Goal: Check status: Check status

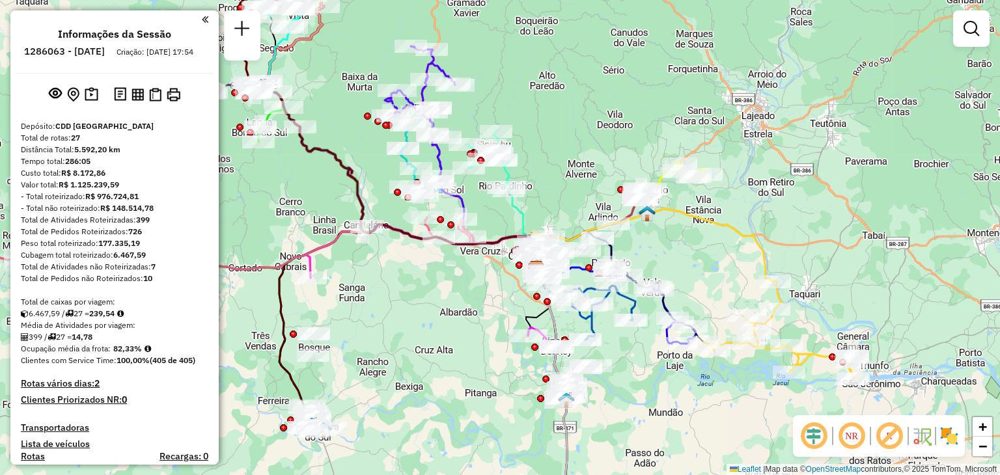
drag, startPoint x: 414, startPoint y: 277, endPoint x: 450, endPoint y: 308, distance: 48.0
click at [450, 308] on div "Janela de atendimento Grade de atendimento Capacidade Transportadoras Veículos …" at bounding box center [500, 237] width 1000 height 475
select select "**********"
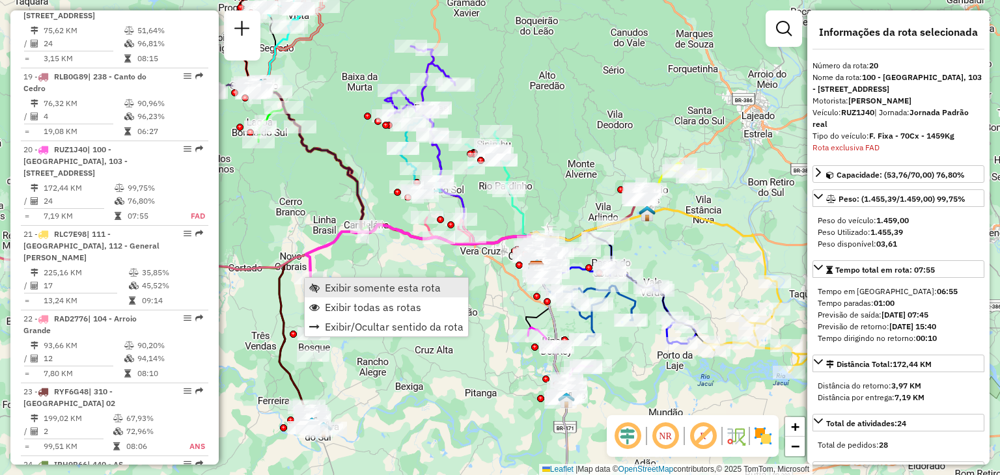
scroll to position [1878, 0]
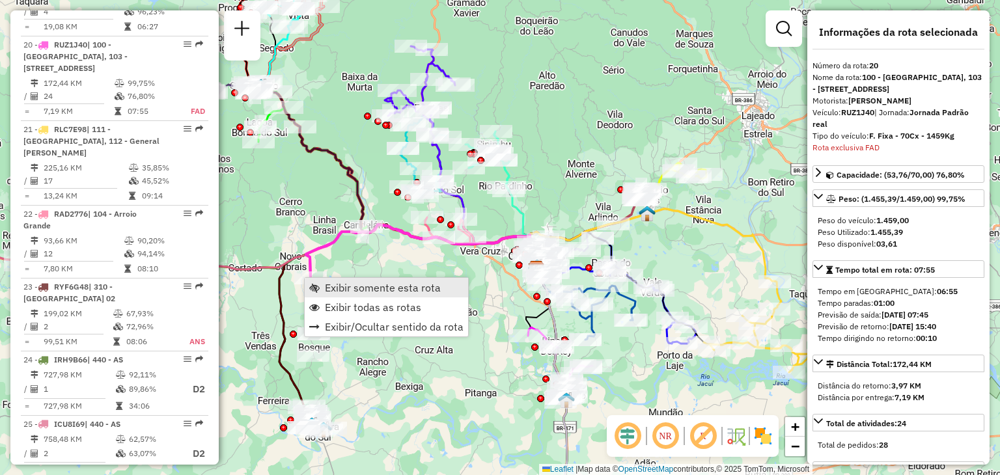
click at [325, 283] on link "Exibir somente esta rota" at bounding box center [386, 288] width 163 height 20
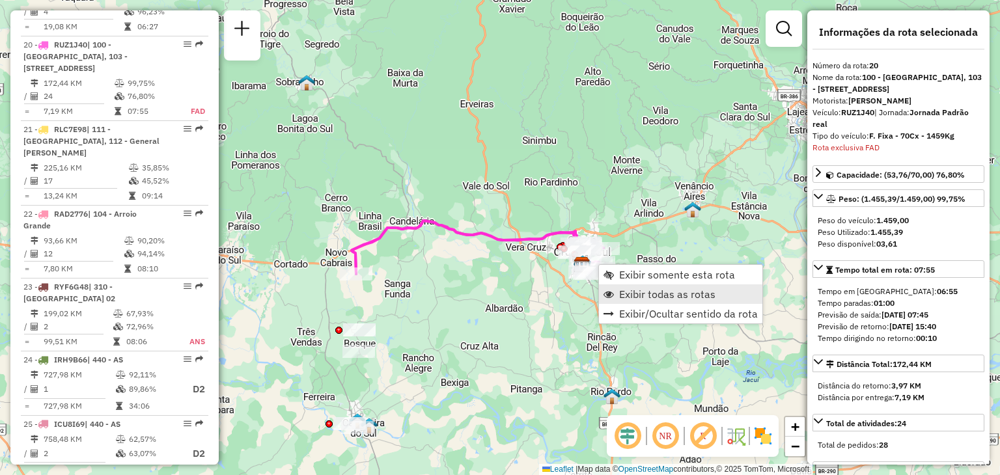
click at [619, 290] on span "Exibir todas as rotas" at bounding box center [667, 294] width 96 height 10
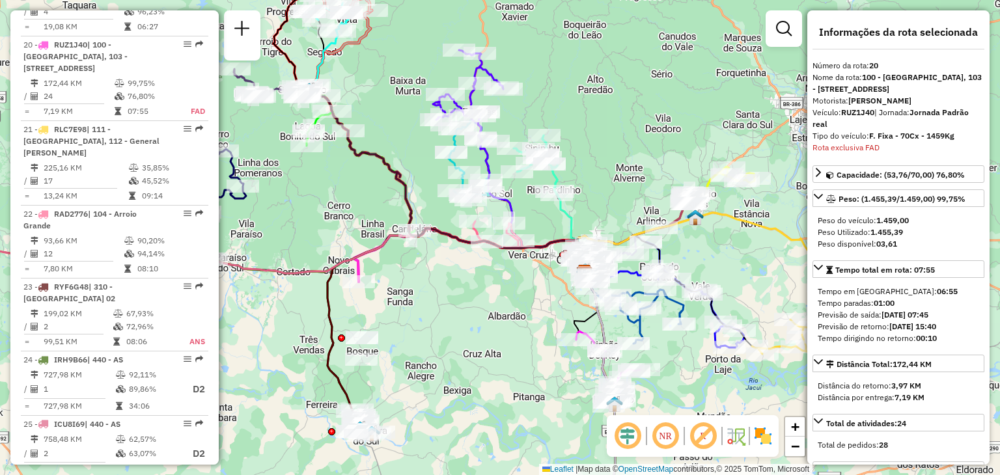
drag, startPoint x: 524, startPoint y: 292, endPoint x: 530, endPoint y: 311, distance: 19.4
click at [530, 311] on div "Janela de atendimento Grade de atendimento Capacidade Transportadoras Veículos …" at bounding box center [500, 237] width 1000 height 475
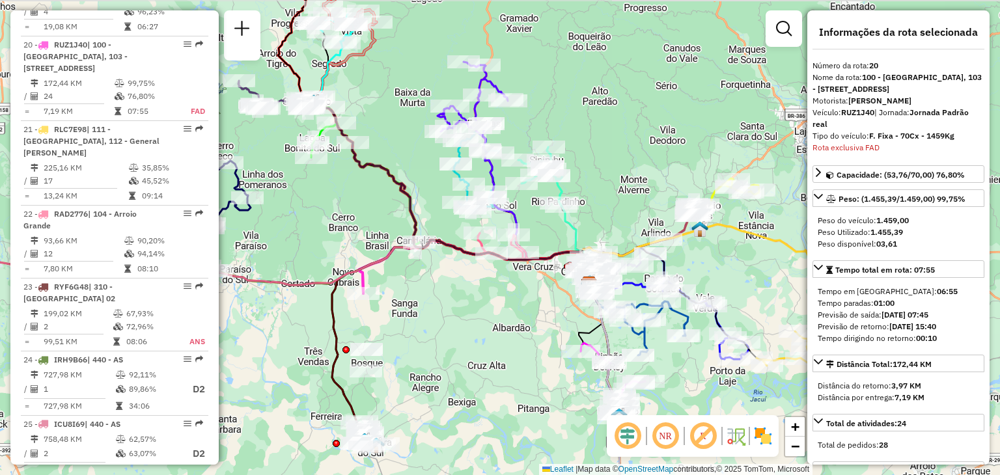
drag, startPoint x: 560, startPoint y: 323, endPoint x: 477, endPoint y: 245, distance: 114.3
click at [477, 246] on div "Janela de atendimento Grade de atendimento Capacidade Transportadoras Veículos …" at bounding box center [500, 237] width 1000 height 475
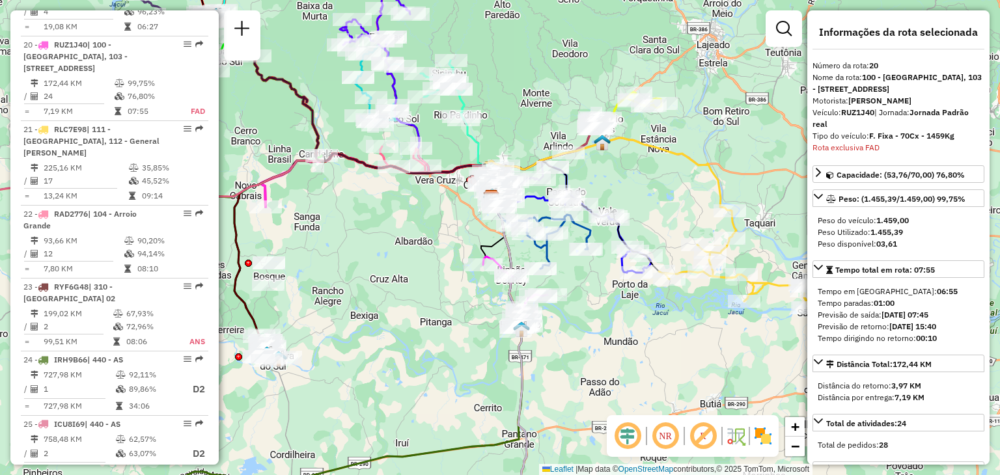
drag, startPoint x: 692, startPoint y: 195, endPoint x: 650, endPoint y: 179, distance: 44.5
click at [650, 179] on div "Rota 21 - Placa RLC7E98 41810840 - EM MINIMERCADO Janela de atendimento Grade d…" at bounding box center [500, 237] width 1000 height 475
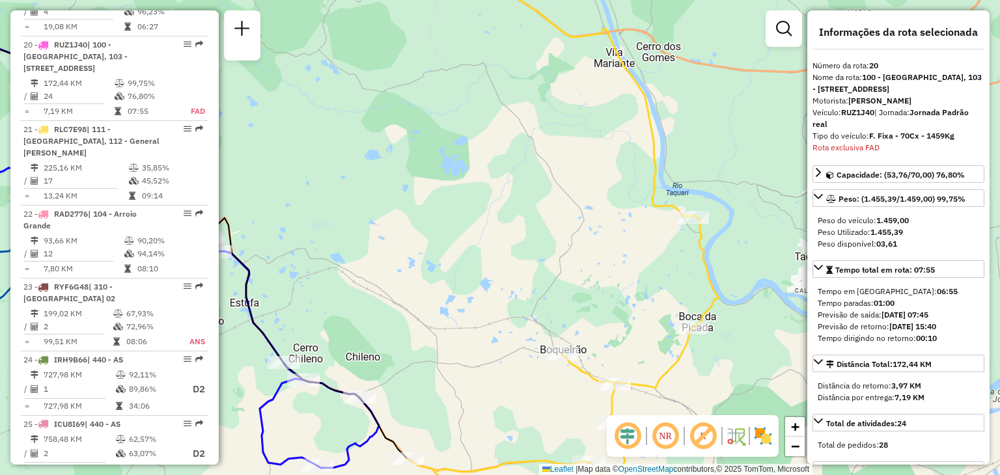
click at [592, 173] on div "Janela de atendimento Grade de atendimento Capacidade Transportadoras Veículos …" at bounding box center [500, 237] width 1000 height 475
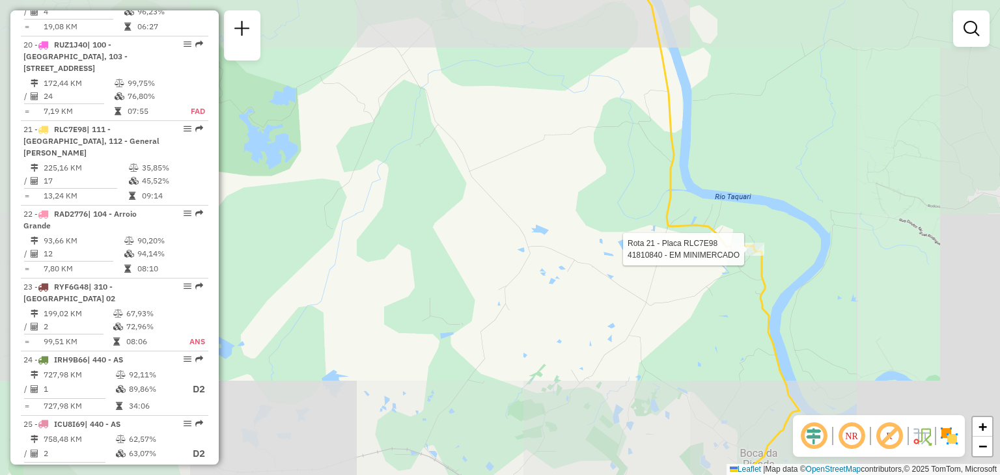
select select "**********"
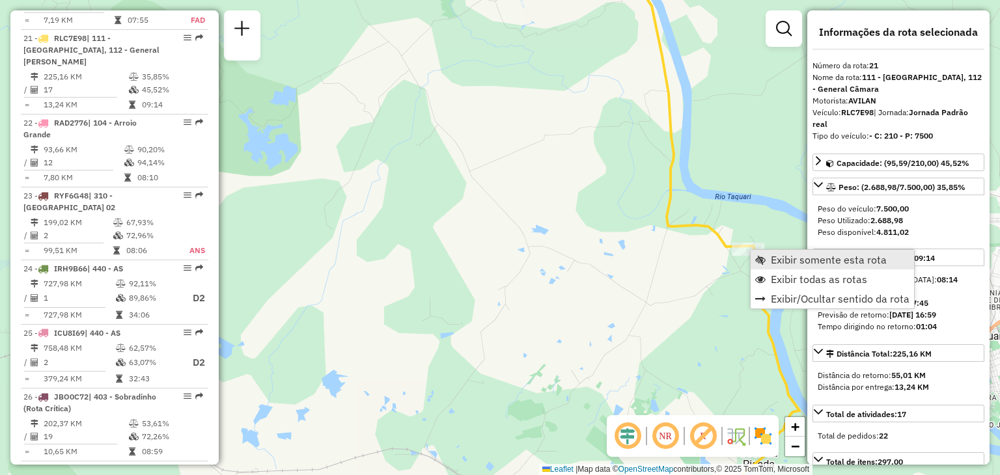
scroll to position [1974, 0]
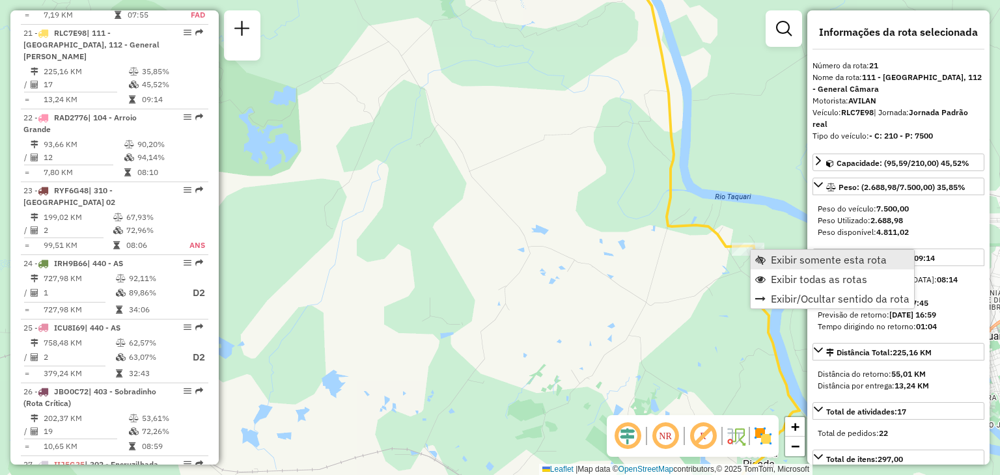
click at [767, 262] on link "Exibir somente esta rota" at bounding box center [832, 260] width 163 height 20
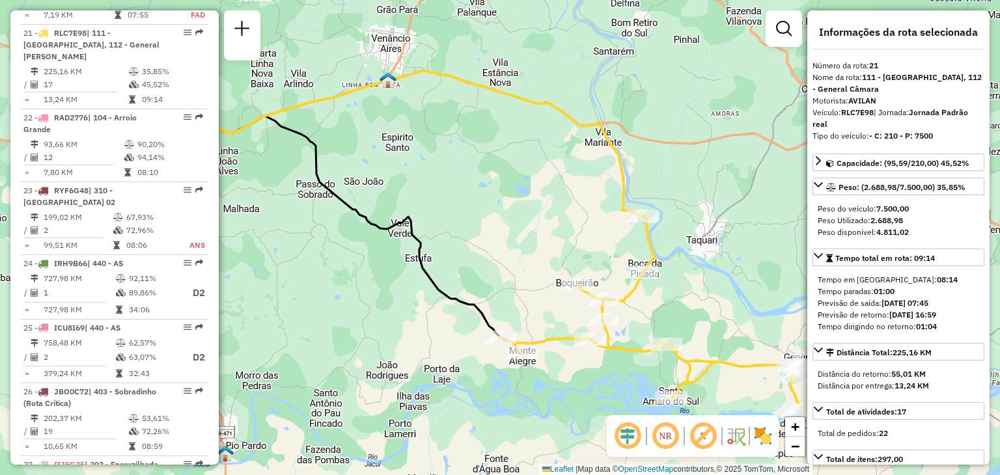
drag, startPoint x: 633, startPoint y: 244, endPoint x: 595, endPoint y: 239, distance: 38.0
click at [599, 242] on div "Janela de atendimento Grade de atendimento Capacidade Transportadoras Veículos …" at bounding box center [500, 237] width 1000 height 475
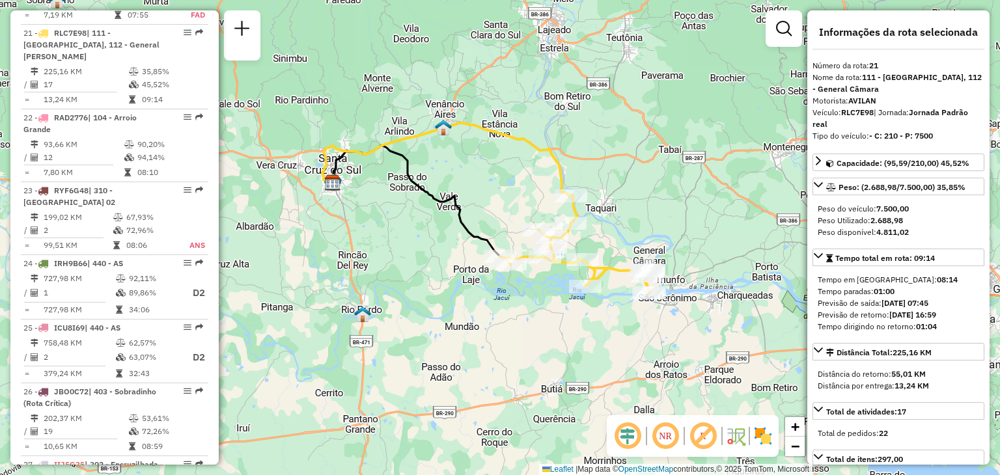
click at [649, 225] on div "Janela de atendimento Grade de atendimento Capacidade Transportadoras Veículos …" at bounding box center [500, 237] width 1000 height 475
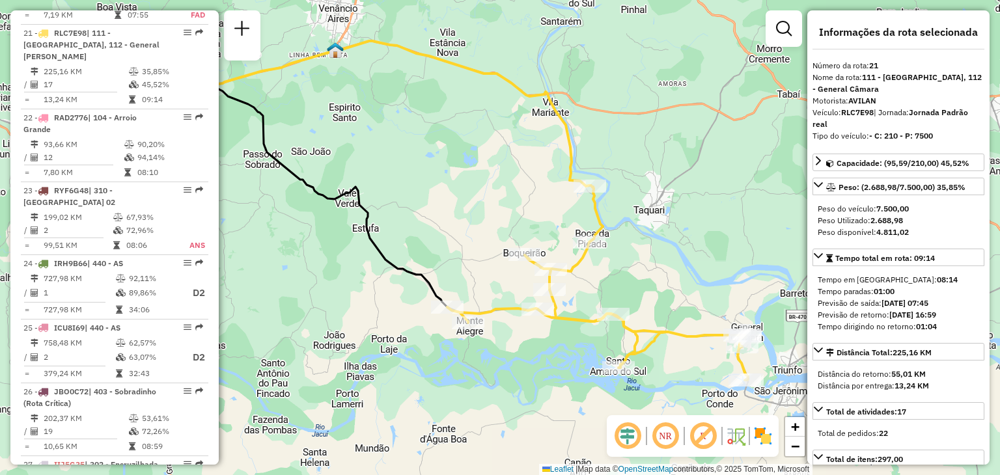
drag, startPoint x: 604, startPoint y: 222, endPoint x: 627, endPoint y: 210, distance: 26.5
click at [627, 210] on div "Janela de atendimento Grade de atendimento Capacidade Transportadoras Veículos …" at bounding box center [500, 237] width 1000 height 475
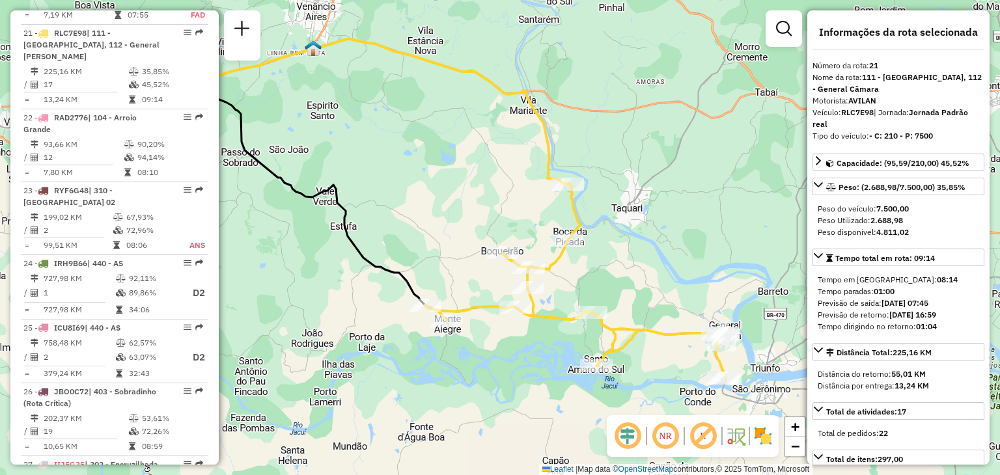
drag, startPoint x: 669, startPoint y: 229, endPoint x: 625, endPoint y: 198, distance: 53.3
click at [627, 225] on div "Janela de atendimento Grade de atendimento Capacidade Transportadoras Veículos …" at bounding box center [500, 237] width 1000 height 475
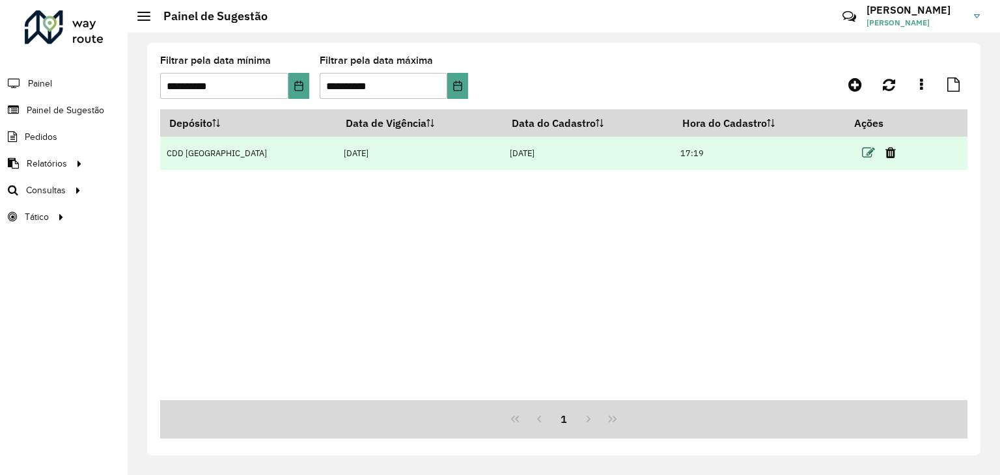
click at [863, 152] on icon at bounding box center [868, 153] width 13 height 13
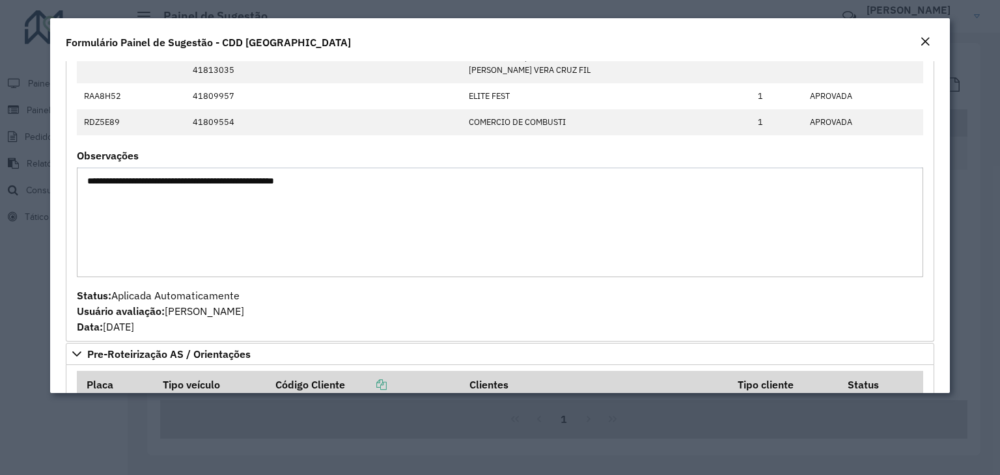
scroll to position [456, 0]
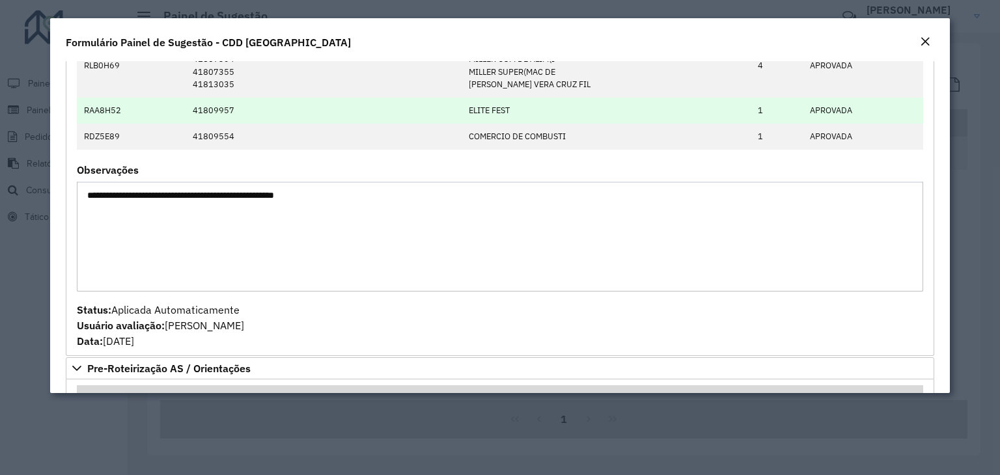
drag, startPoint x: 287, startPoint y: 119, endPoint x: 294, endPoint y: 113, distance: 9.7
click at [290, 117] on td "41809957" at bounding box center [324, 111] width 276 height 26
click at [294, 111] on td "41809957" at bounding box center [324, 111] width 276 height 26
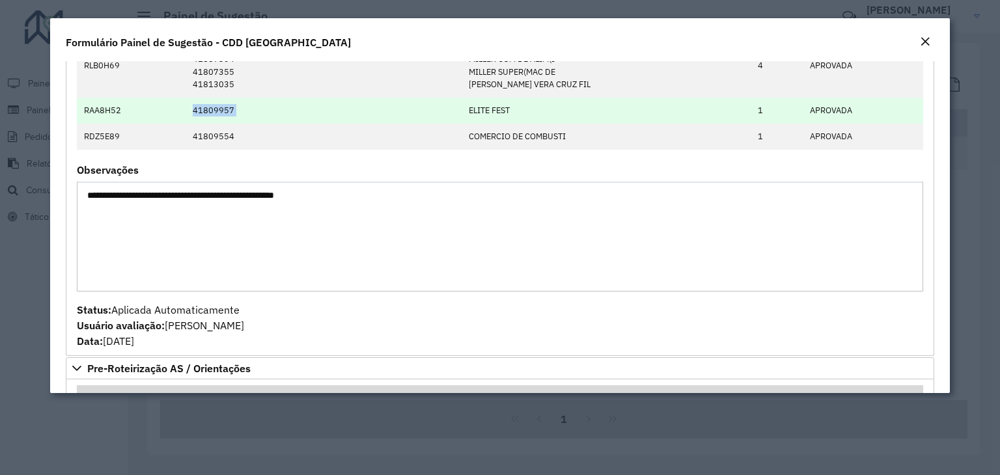
click at [294, 111] on td "41809957" at bounding box center [324, 111] width 276 height 26
click at [329, 118] on td "41809957" at bounding box center [324, 111] width 276 height 26
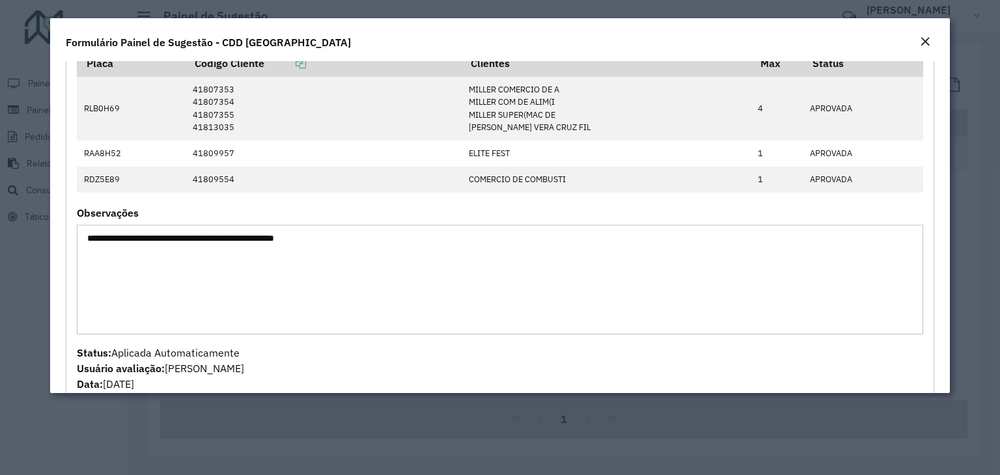
scroll to position [391, 0]
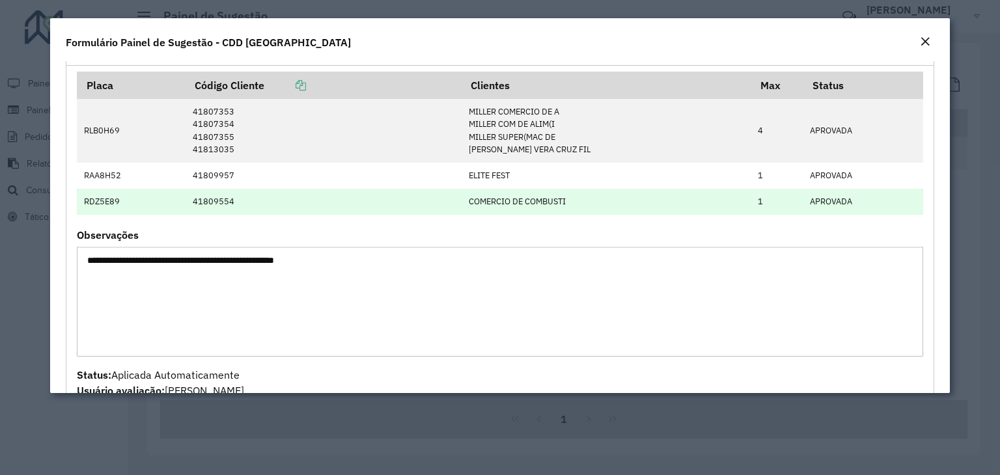
click at [412, 204] on td "41809554" at bounding box center [324, 202] width 276 height 26
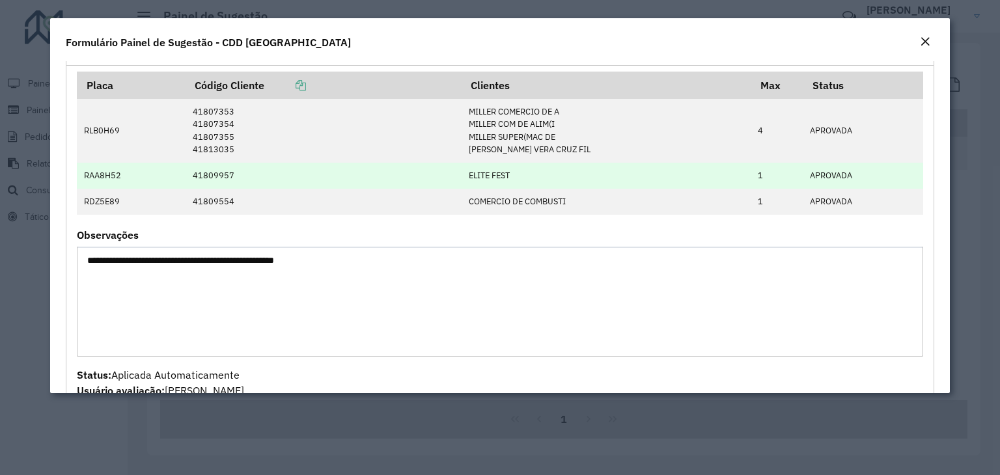
click at [425, 180] on td "41809957" at bounding box center [324, 176] width 276 height 26
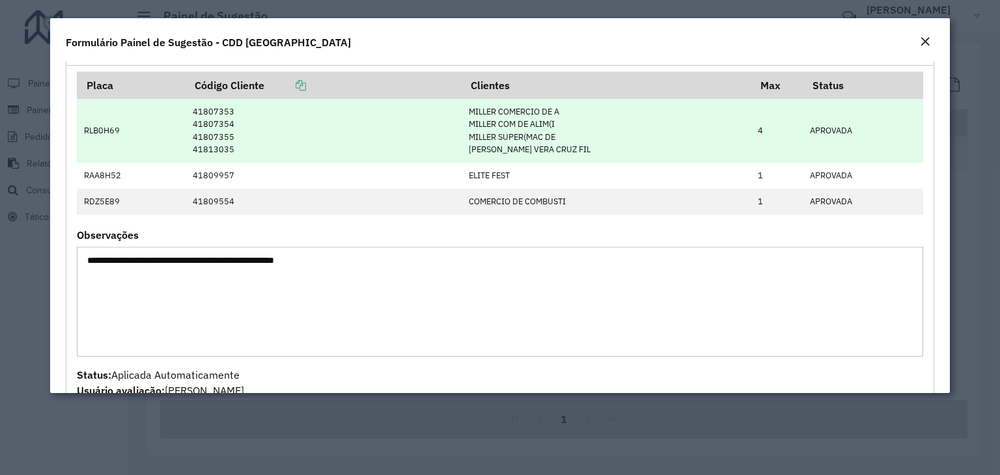
click at [440, 149] on td "41807353 41807354 41807355 41813035" at bounding box center [324, 130] width 276 height 63
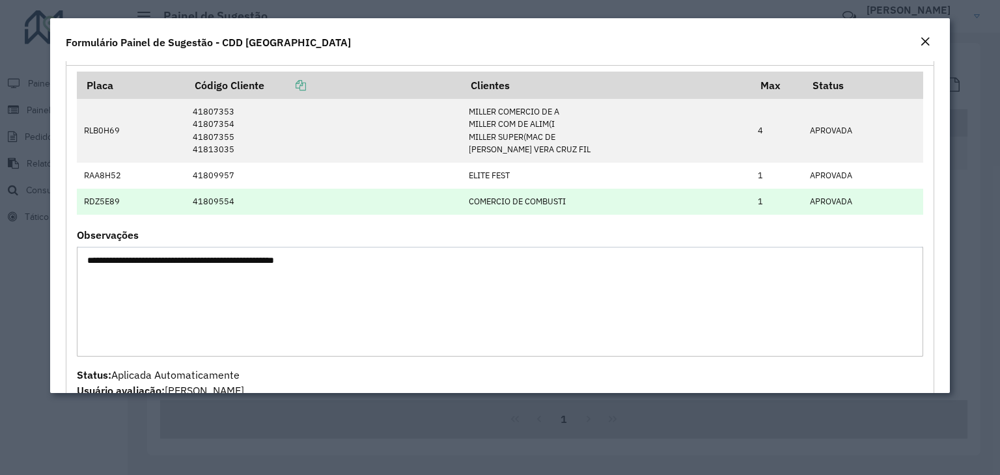
click at [440, 201] on td "41809554" at bounding box center [324, 202] width 276 height 26
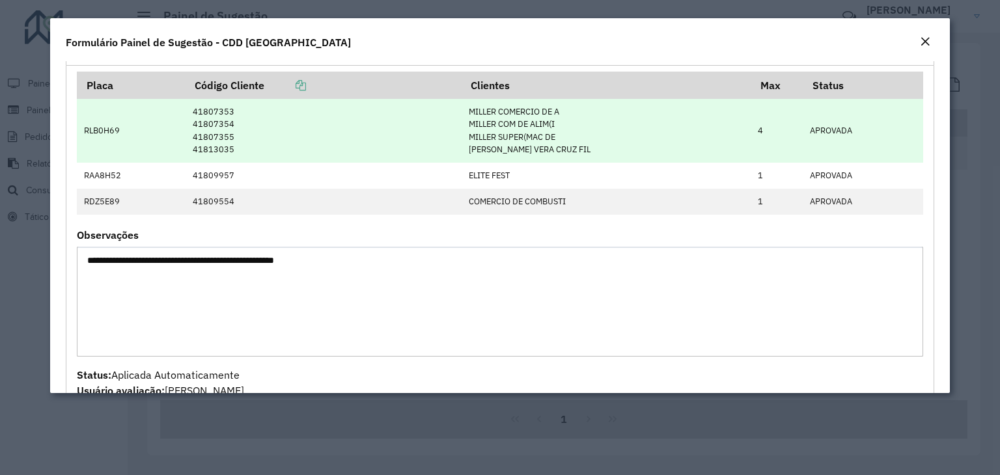
drag, startPoint x: 438, startPoint y: 214, endPoint x: 582, endPoint y: 149, distance: 157.4
click at [440, 212] on table "Placa Código Cliente Clientes Max Status RLB0H69 41807353 41807354 41807355 418…" at bounding box center [500, 143] width 847 height 143
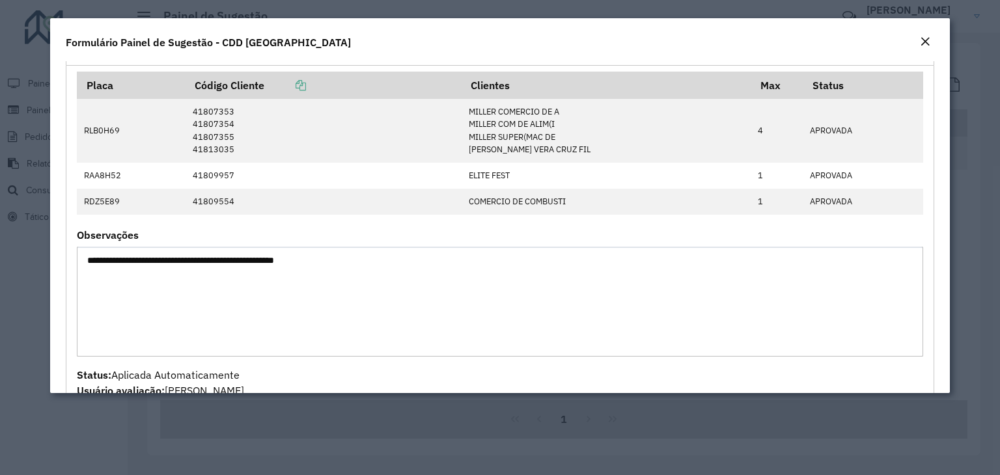
click at [927, 44] on em "Close" at bounding box center [925, 41] width 10 height 10
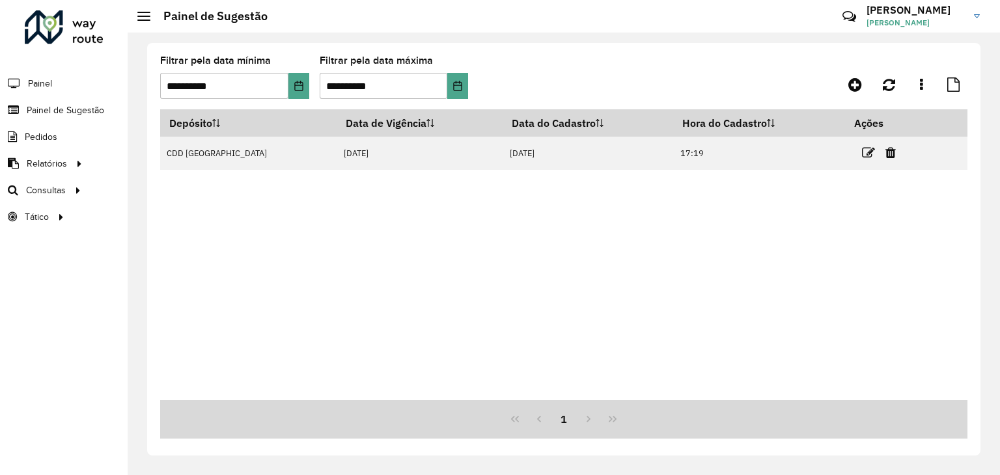
drag, startPoint x: 578, startPoint y: 221, endPoint x: 508, endPoint y: 177, distance: 83.5
click at [565, 216] on div "Depósito Data de Vigência Data do Cadastro Hora do Cadastro Ações CDD Santa Cru…" at bounding box center [564, 254] width 808 height 291
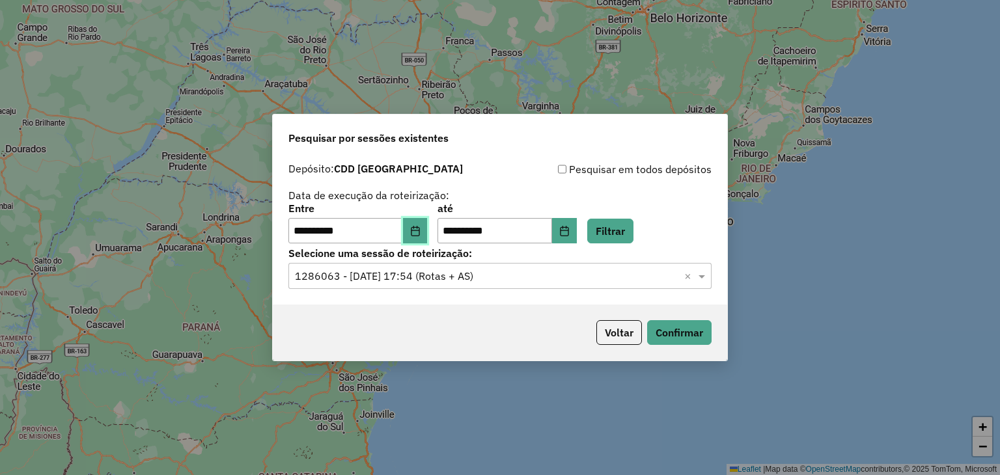
click at [428, 235] on button "Choose Date" at bounding box center [415, 231] width 25 height 26
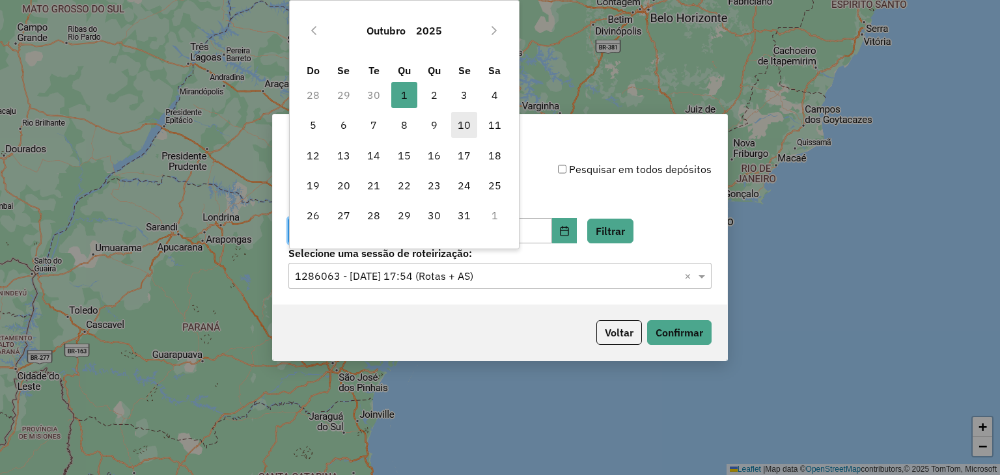
drag, startPoint x: 442, startPoint y: 92, endPoint x: 453, endPoint y: 115, distance: 25.6
click at [442, 93] on span "2" at bounding box center [434, 95] width 26 height 26
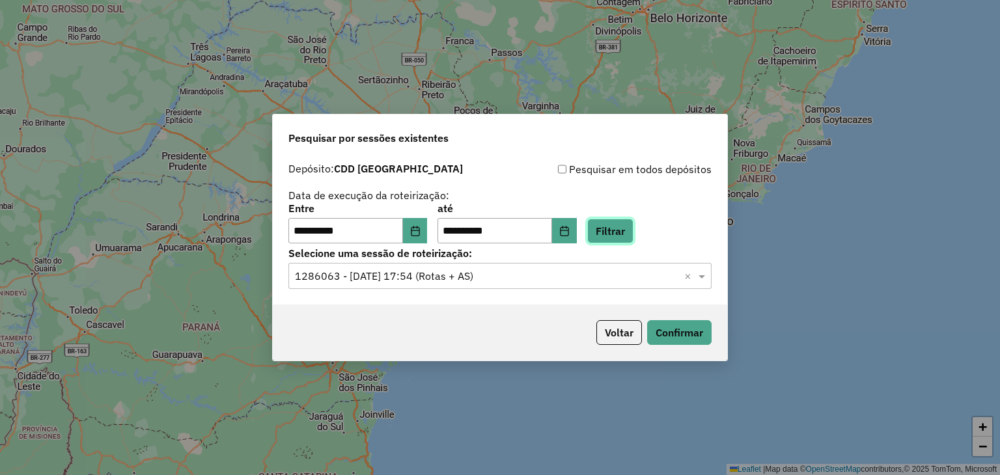
click at [627, 230] on button "Filtrar" at bounding box center [610, 231] width 46 height 25
click at [537, 277] on input "text" at bounding box center [487, 277] width 384 height 16
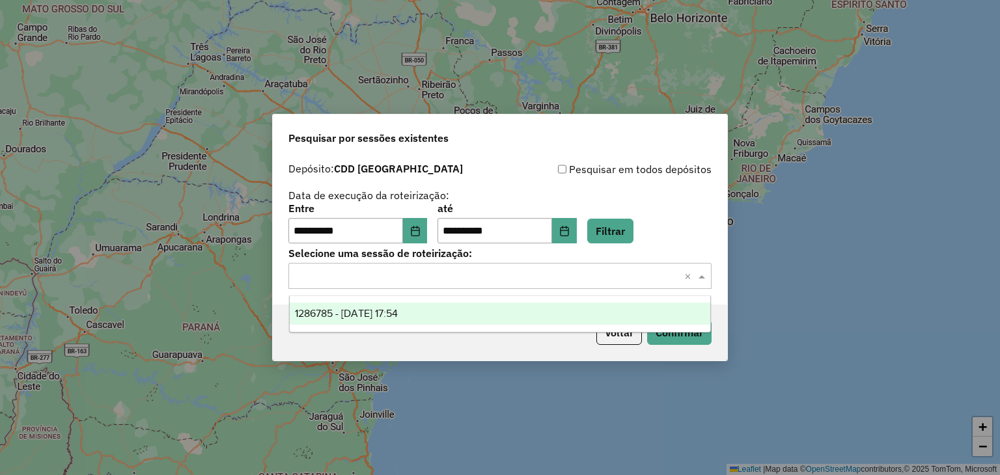
click at [493, 320] on div "1286785 - 02/10/2025 17:54" at bounding box center [500, 314] width 421 height 22
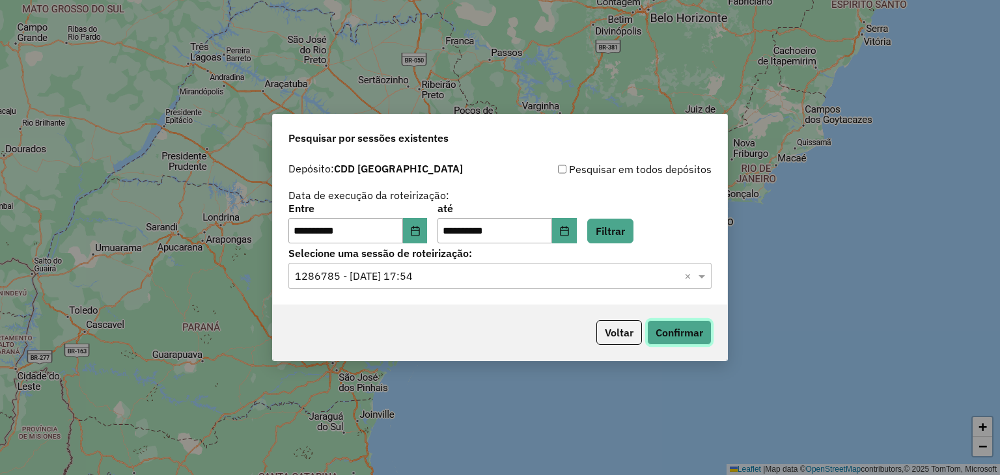
click at [679, 332] on button "Confirmar" at bounding box center [679, 332] width 64 height 25
click at [614, 229] on button "Filtrar" at bounding box center [610, 231] width 46 height 25
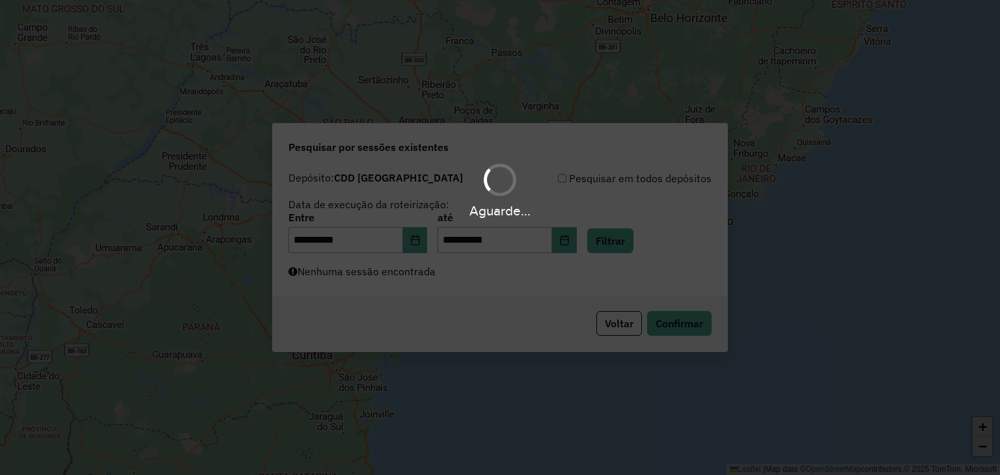
click at [503, 287] on div "Aguarde..." at bounding box center [500, 237] width 1000 height 475
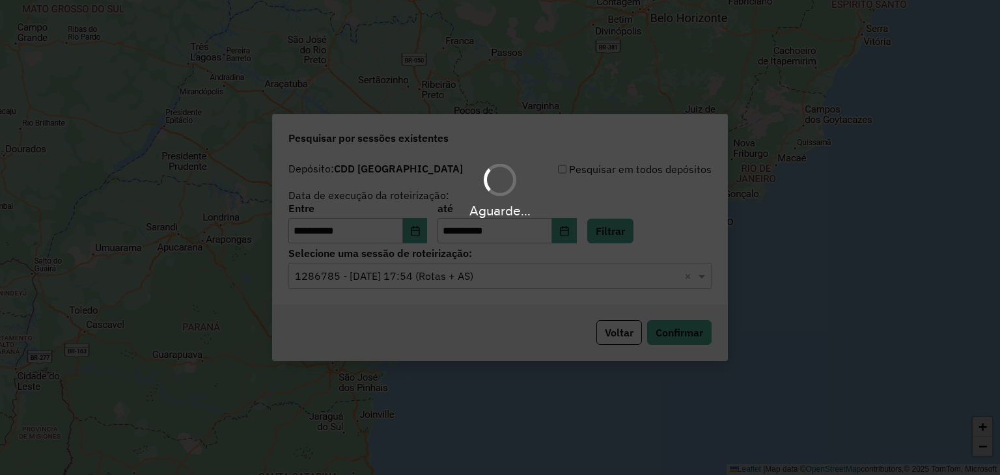
click at [487, 281] on div "Aguarde..." at bounding box center [500, 237] width 1000 height 475
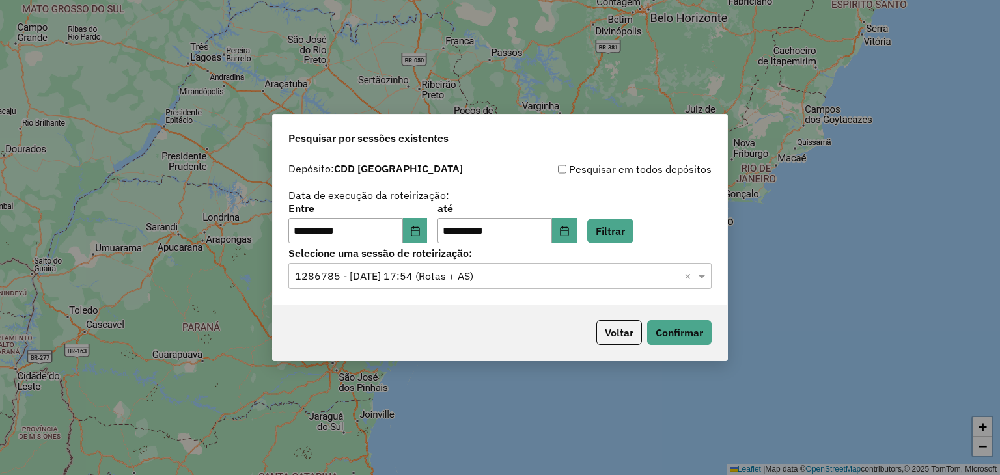
click at [436, 311] on div "Voltar Confirmar" at bounding box center [500, 333] width 455 height 56
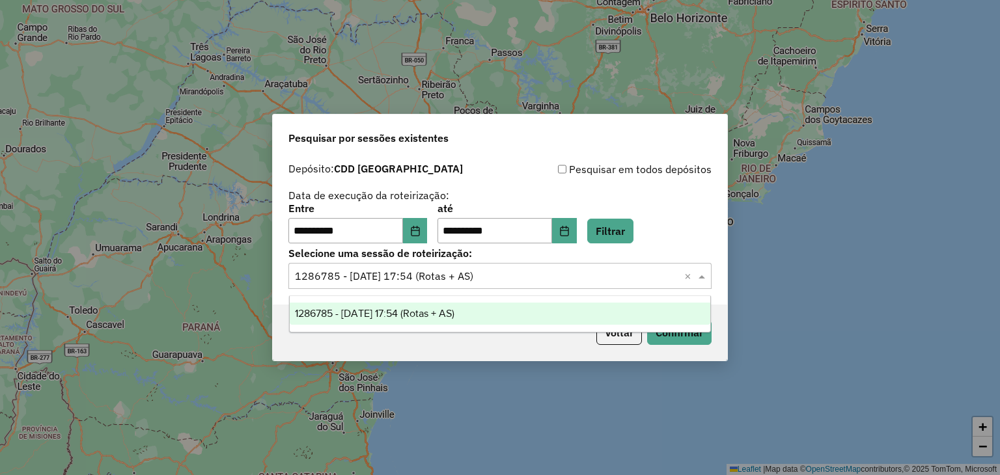
click at [448, 266] on div "Selecione uma sessão × 1286785 - 02/10/2025 17:54 (Rotas + AS) ×" at bounding box center [500, 276] width 423 height 26
click at [452, 316] on span "1286785 - 02/10/2025 17:54 (Rotas + AS)" at bounding box center [375, 313] width 160 height 11
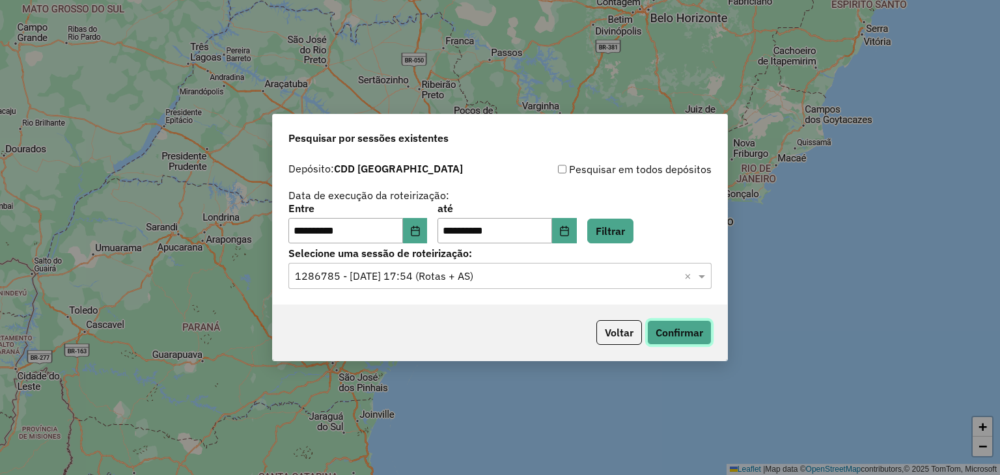
click at [660, 334] on button "Confirmar" at bounding box center [679, 332] width 64 height 25
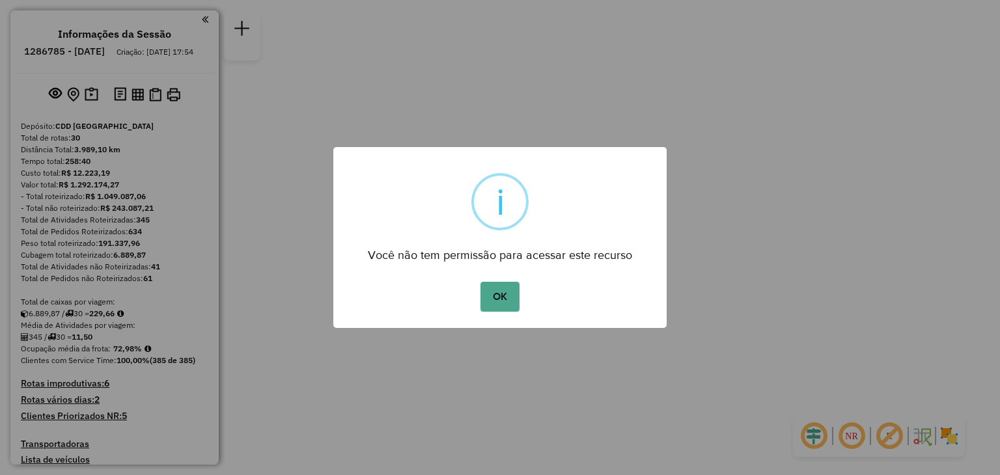
click at [498, 307] on button "OK" at bounding box center [500, 297] width 38 height 30
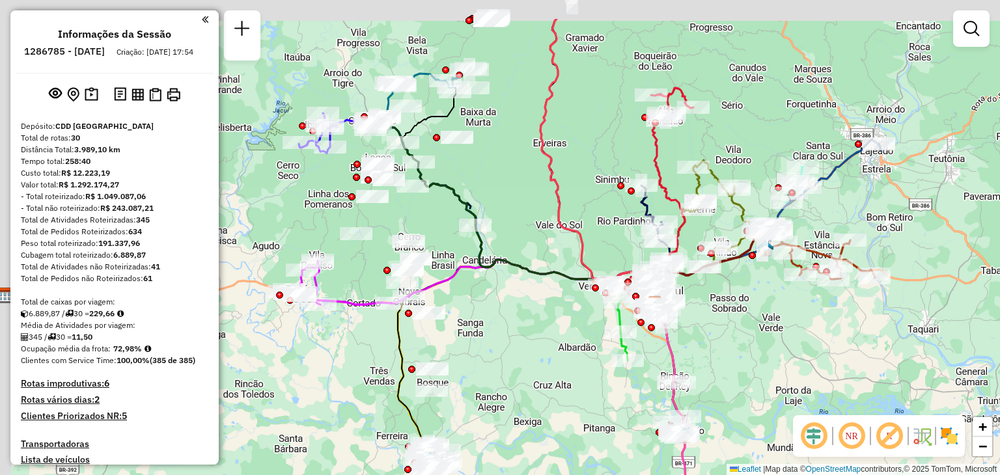
drag, startPoint x: 591, startPoint y: 284, endPoint x: 729, endPoint y: 338, distance: 148.3
click at [729, 338] on div "Janela de atendimento Grade de atendimento Capacidade Transportadoras Veículos …" at bounding box center [500, 237] width 1000 height 475
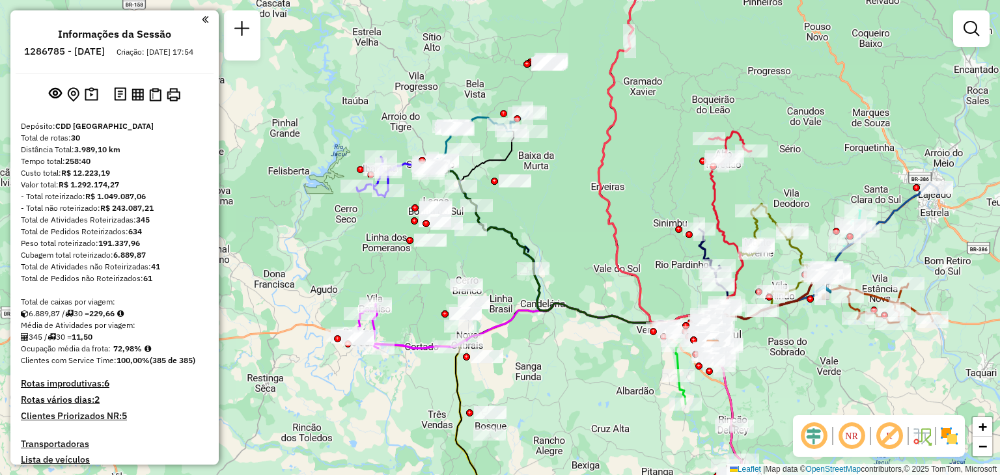
drag, startPoint x: 538, startPoint y: 315, endPoint x: 563, endPoint y: 341, distance: 36.9
click at [563, 341] on div "Janela de atendimento Grade de atendimento Capacidade Transportadoras Veículos …" at bounding box center [500, 237] width 1000 height 475
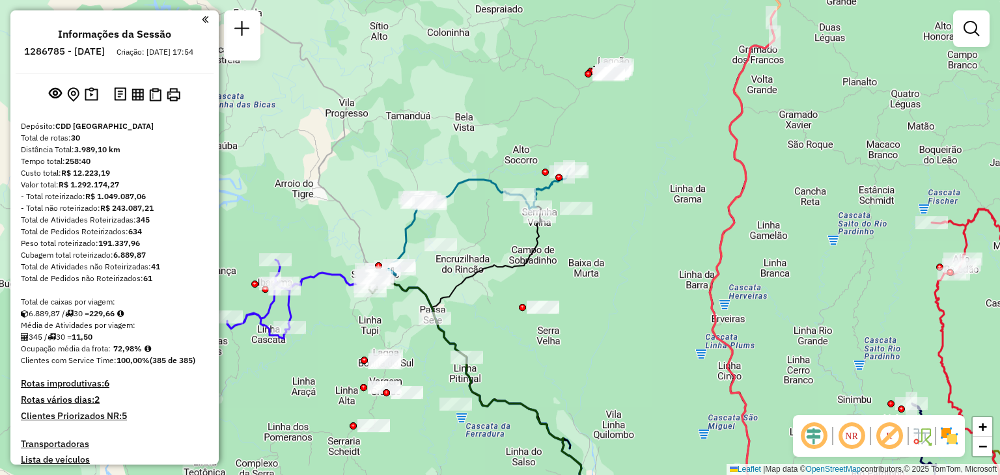
drag, startPoint x: 680, startPoint y: 131, endPoint x: 693, endPoint y: 186, distance: 56.2
click at [693, 186] on div "Janela de atendimento Grade de atendimento Capacidade Transportadoras Veículos …" at bounding box center [500, 237] width 1000 height 475
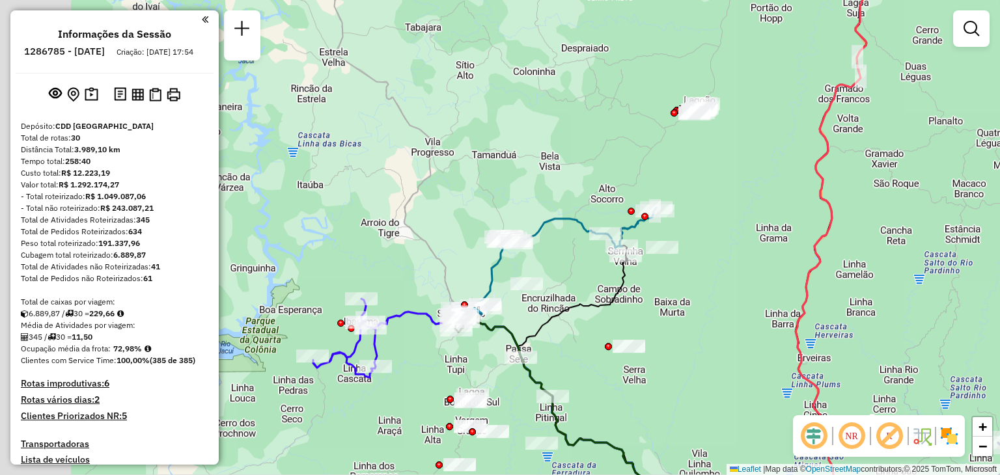
drag, startPoint x: 494, startPoint y: 147, endPoint x: 580, endPoint y: 178, distance: 91.3
click at [580, 178] on div "Janela de atendimento Grade de atendimento Capacidade Transportadoras Veículos …" at bounding box center [500, 237] width 1000 height 475
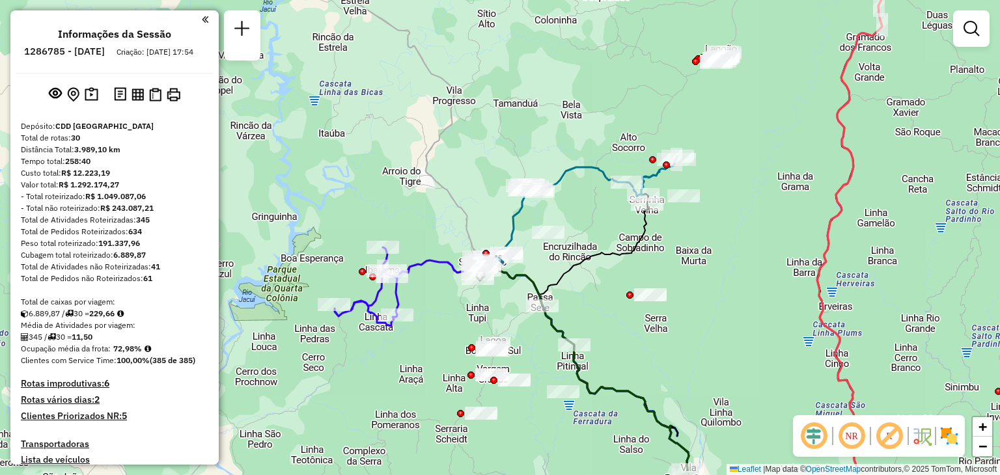
drag, startPoint x: 430, startPoint y: 209, endPoint x: 413, endPoint y: 258, distance: 51.7
click at [430, 209] on div "Janela de atendimento Grade de atendimento Capacidade Transportadoras Veículos …" at bounding box center [500, 237] width 1000 height 475
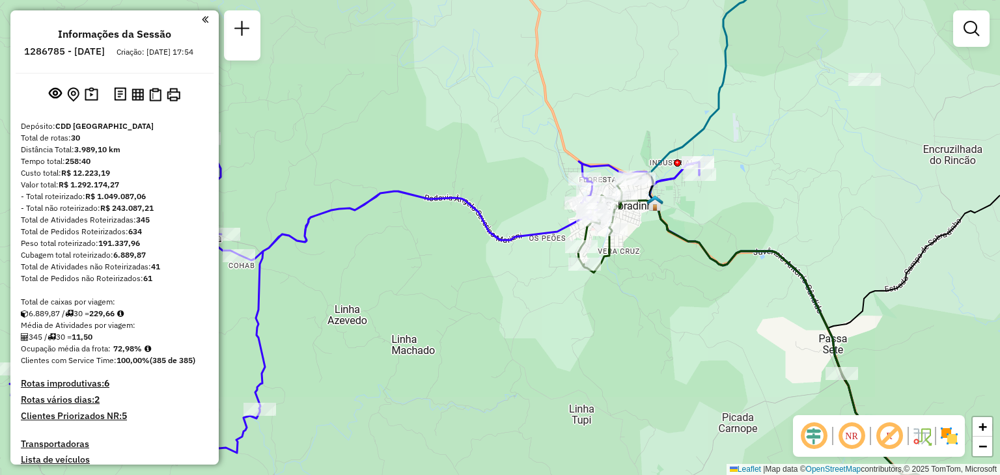
drag, startPoint x: 590, startPoint y: 235, endPoint x: 531, endPoint y: 162, distance: 94.1
click at [532, 163] on div "Rota 21 - Placa JBP9F17 41803643 - JONAS KOBS E CIA LTD Janela de atendimento G…" at bounding box center [500, 237] width 1000 height 475
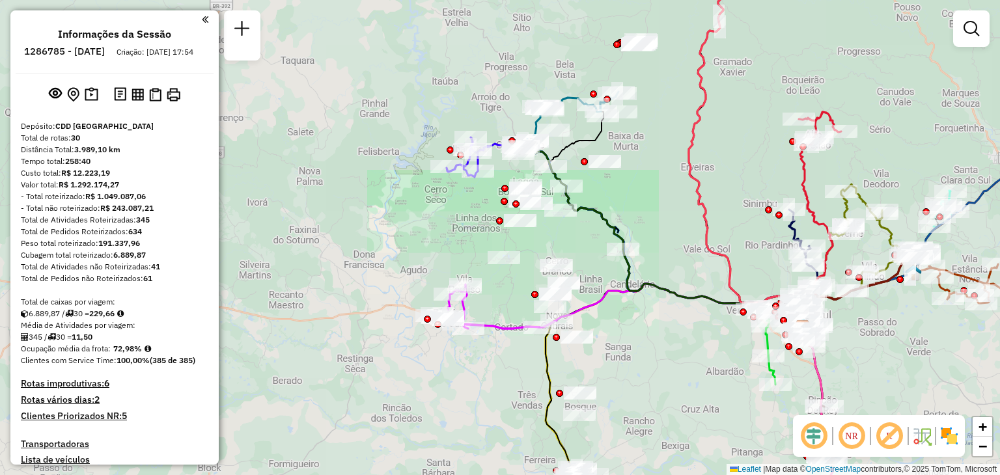
drag, startPoint x: 728, startPoint y: 230, endPoint x: 354, endPoint y: 214, distance: 374.2
click at [354, 214] on div "Janela de atendimento Grade de atendimento Capacidade Transportadoras Veículos …" at bounding box center [500, 237] width 1000 height 475
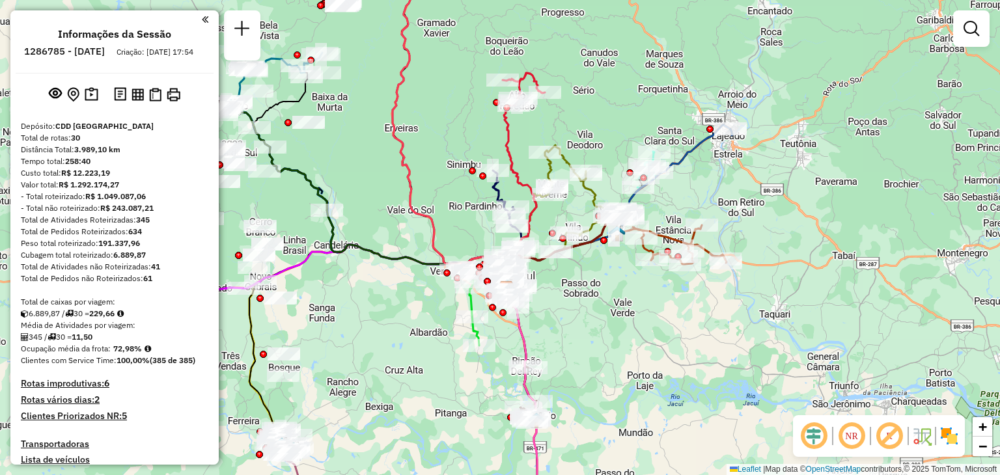
drag, startPoint x: 375, startPoint y: 175, endPoint x: 454, endPoint y: 152, distance: 82.0
click at [453, 152] on div "Janela de atendimento Grade de atendimento Capacidade Transportadoras Veículos …" at bounding box center [500, 237] width 1000 height 475
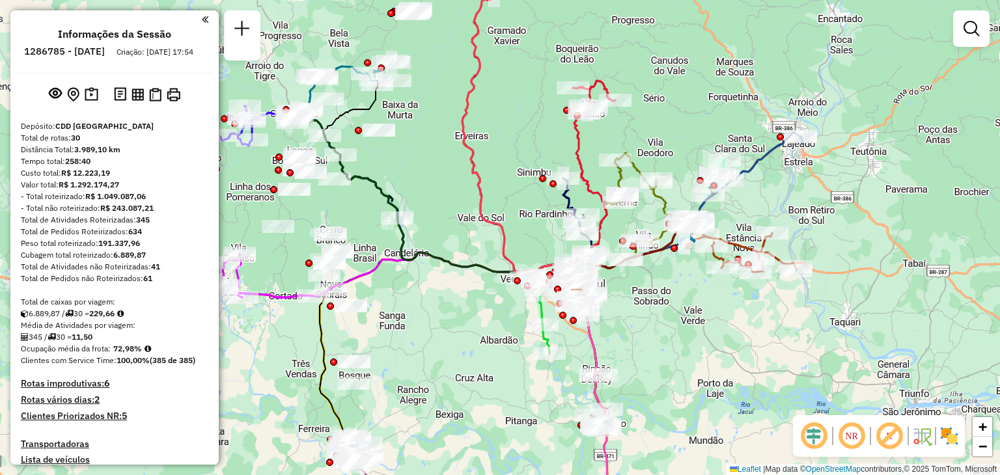
drag, startPoint x: 386, startPoint y: 188, endPoint x: 464, endPoint y: 195, distance: 78.5
click at [463, 195] on div "Janela de atendimento Grade de atendimento Capacidade Transportadoras Veículos …" at bounding box center [500, 237] width 1000 height 475
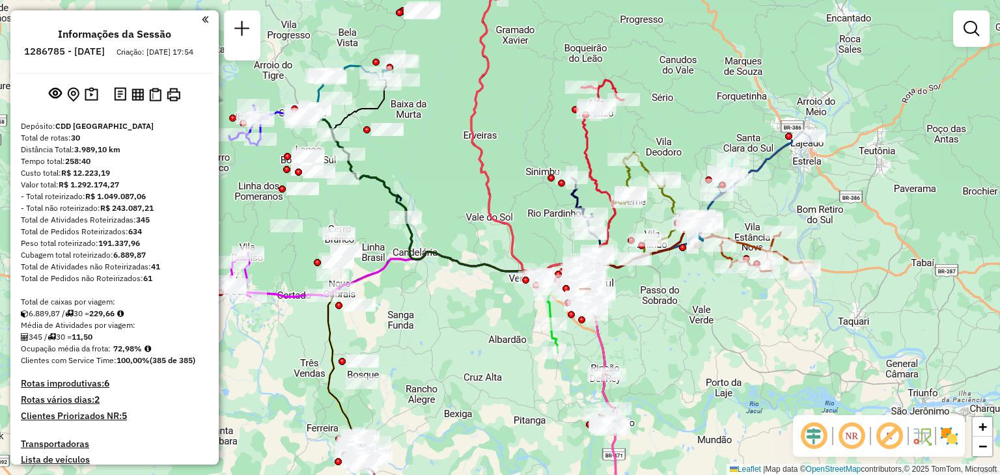
drag, startPoint x: 482, startPoint y: 257, endPoint x: 500, endPoint y: 160, distance: 99.4
click at [499, 218] on icon at bounding box center [497, 258] width 182 height 81
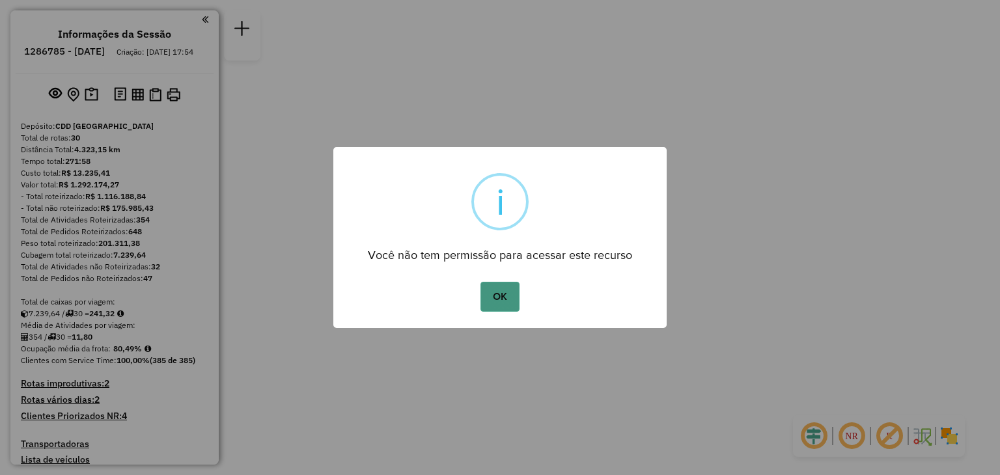
click at [500, 311] on button "OK" at bounding box center [500, 297] width 38 height 30
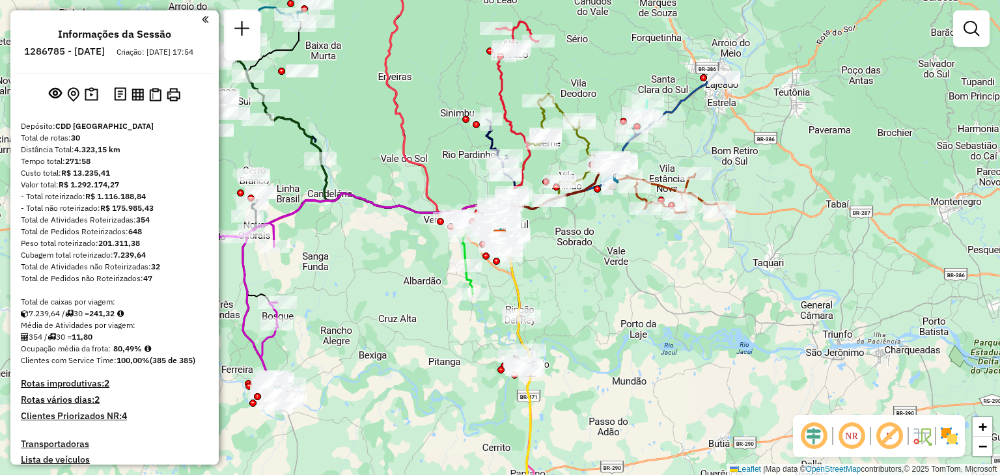
click at [500, 297] on div "Janela de atendimento Grade de atendimento Capacidade Transportadoras Veículos …" at bounding box center [500, 237] width 1000 height 475
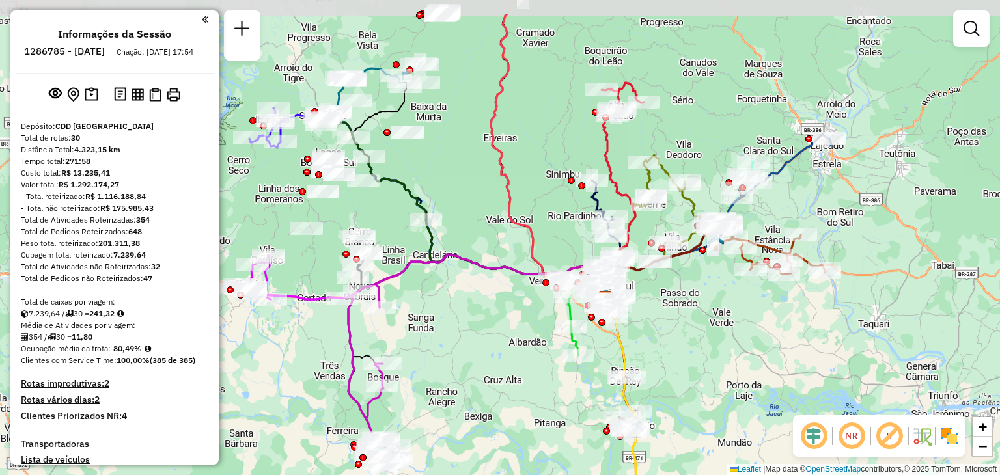
drag, startPoint x: 391, startPoint y: 281, endPoint x: 497, endPoint y: 337, distance: 119.2
click at [495, 338] on div "Janela de atendimento Grade de atendimento Capacidade Transportadoras Veículos …" at bounding box center [500, 237] width 1000 height 475
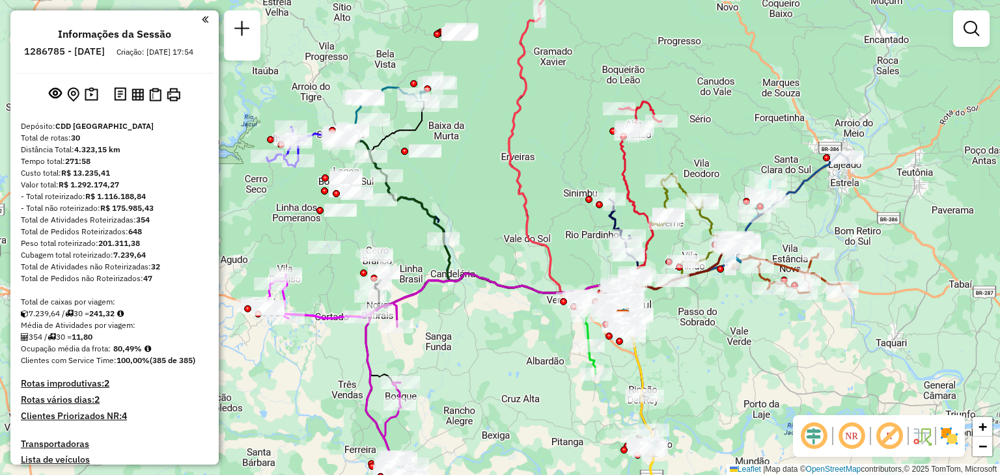
drag, startPoint x: 471, startPoint y: 272, endPoint x: 509, endPoint y: 324, distance: 63.8
click at [509, 324] on div "Janela de atendimento Grade de atendimento Capacidade Transportadoras Veículos …" at bounding box center [500, 237] width 1000 height 475
